Goal: Task Accomplishment & Management: Manage account settings

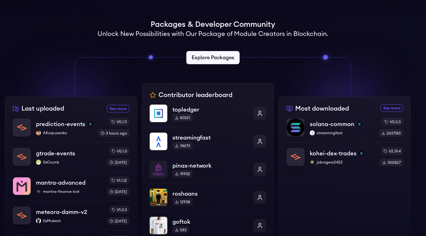
scroll to position [167, 0]
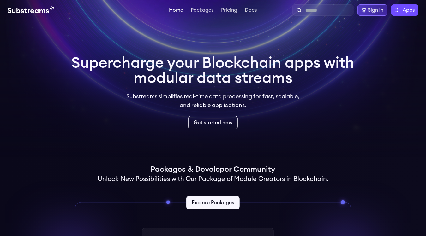
click at [376, 13] on div "Sign in" at bounding box center [375, 10] width 15 height 8
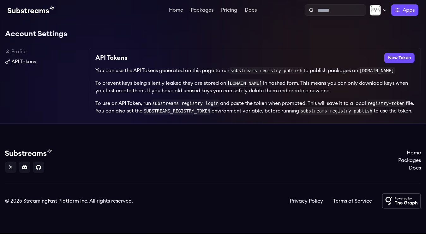
click at [32, 63] on link "API Tokens" at bounding box center [44, 62] width 79 height 8
click at [21, 51] on link "Profile" at bounding box center [44, 52] width 79 height 8
click at [27, 62] on link "API Tokens" at bounding box center [44, 62] width 79 height 8
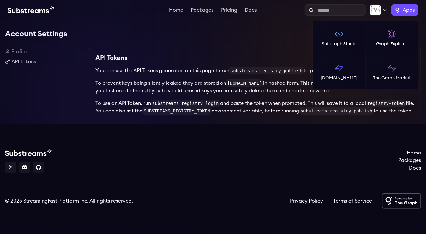
click at [402, 9] on label "Apps" at bounding box center [404, 9] width 27 height 11
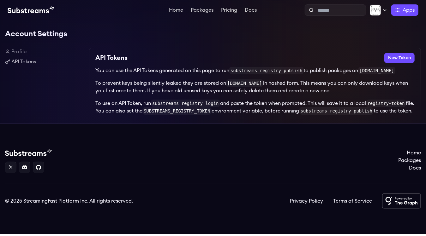
click at [281, 39] on h1 "Account Settings" at bounding box center [213, 34] width 416 height 13
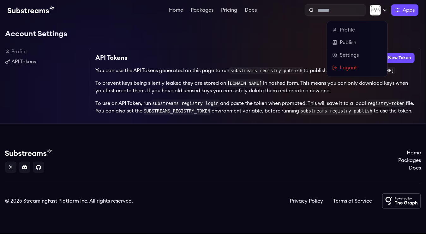
click at [382, 10] on icon at bounding box center [384, 10] width 5 height 5
click at [353, 68] on link "Logout" at bounding box center [357, 68] width 50 height 8
